Goal: Transaction & Acquisition: Purchase product/service

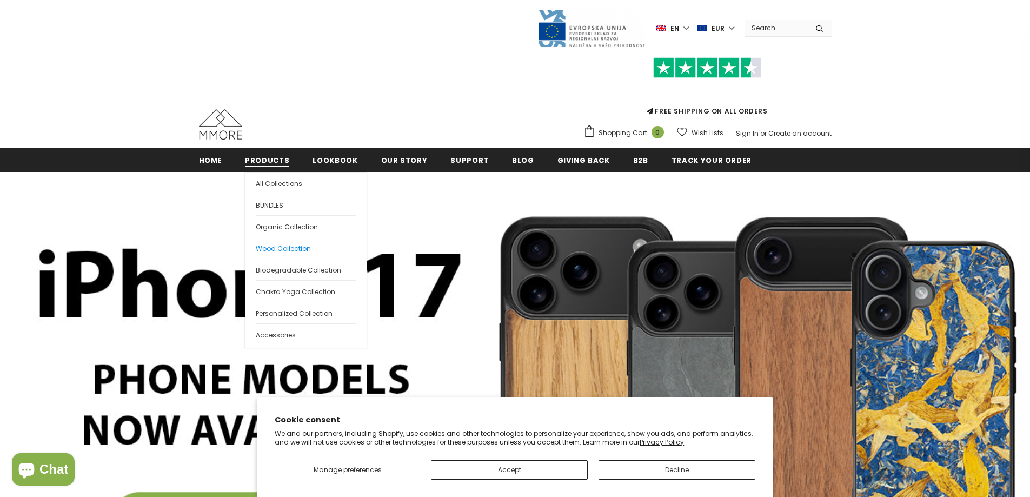
click at [278, 243] on link "Wood Collection" at bounding box center [306, 248] width 100 height 22
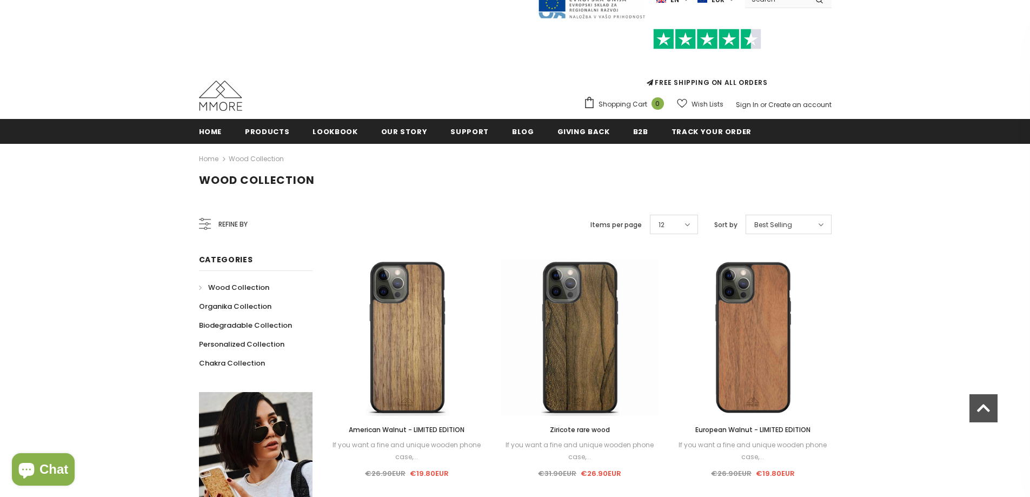
scroll to position [18, 0]
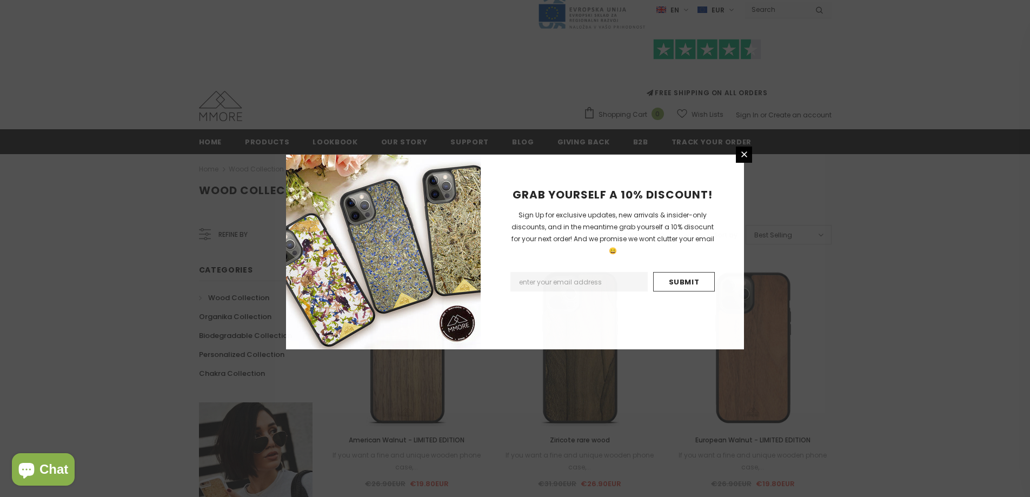
click at [892, 381] on div "GRAB YOURSELF A 10% DISCOUNT! Sign Up for exclusive updates, new arrivals & ins…" at bounding box center [515, 248] width 1030 height 497
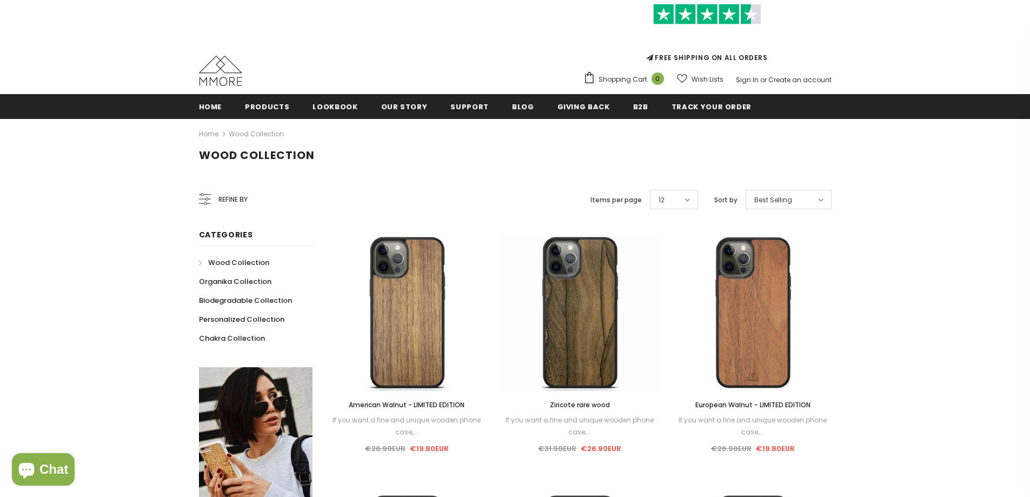
scroll to position [72, 0]
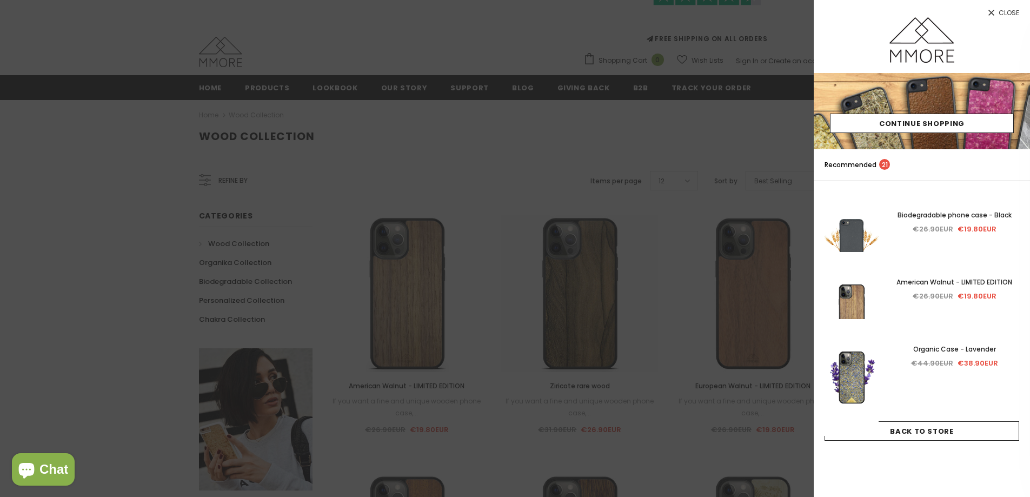
click at [637, 163] on div at bounding box center [515, 248] width 1030 height 497
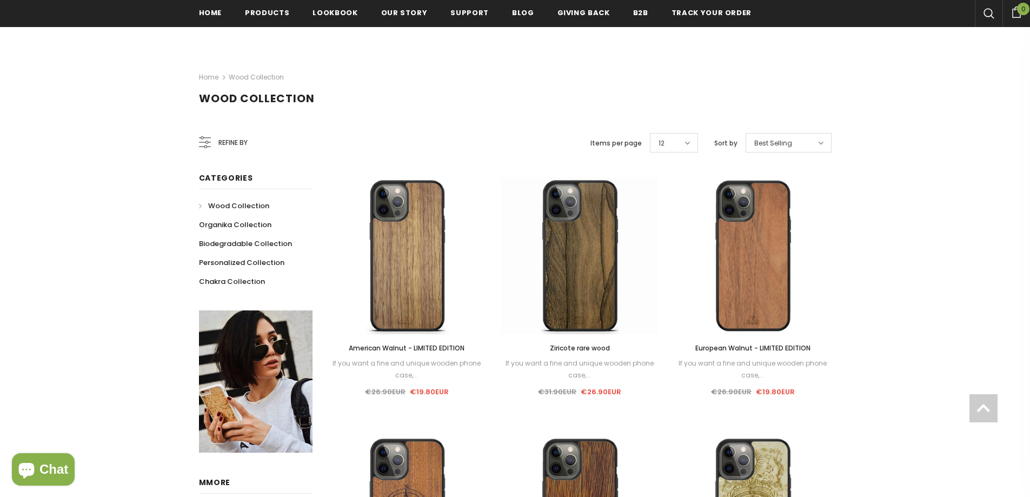
scroll to position [183, 0]
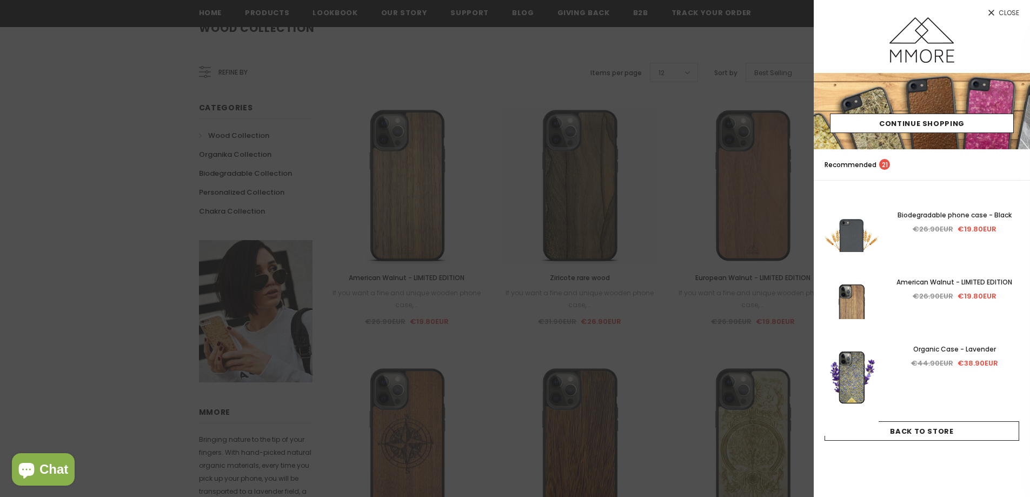
click at [416, 127] on div at bounding box center [515, 248] width 1030 height 497
